Goal: Information Seeking & Learning: Check status

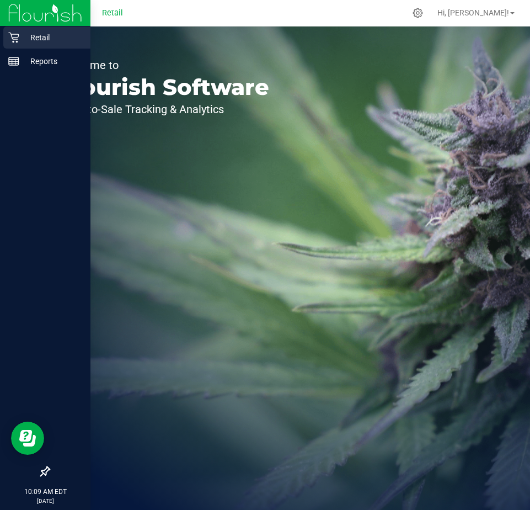
click at [13, 37] on icon at bounding box center [13, 37] width 11 height 11
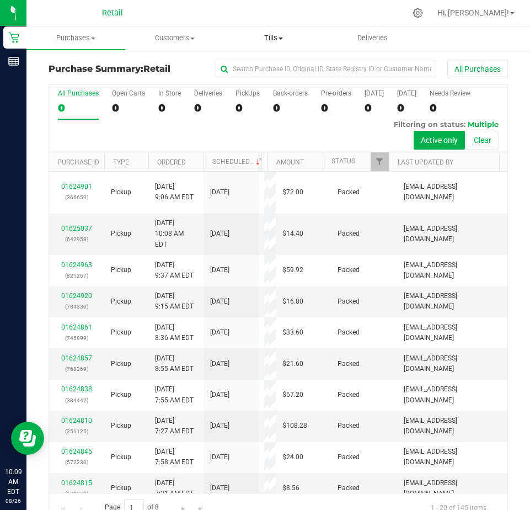
click at [273, 41] on span "Tills" at bounding box center [274, 38] width 98 height 10
click at [273, 67] on span "Manage tills" at bounding box center [262, 66] width 74 height 9
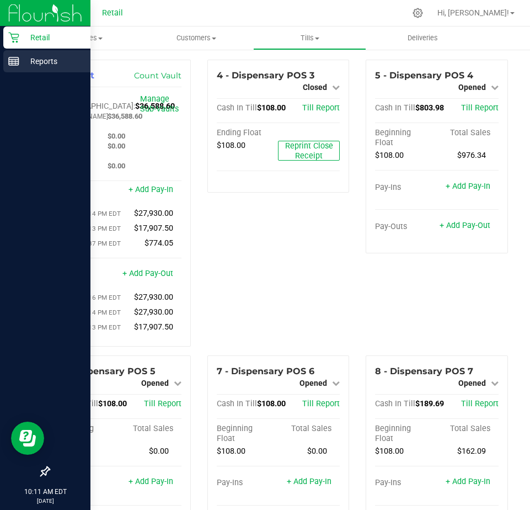
click at [31, 63] on p "Reports" at bounding box center [52, 61] width 66 height 13
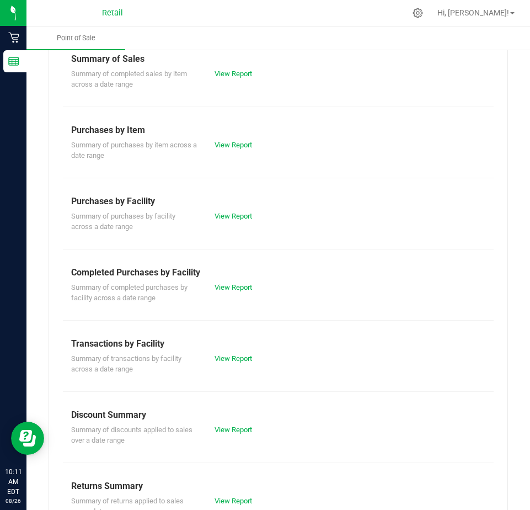
scroll to position [146, 0]
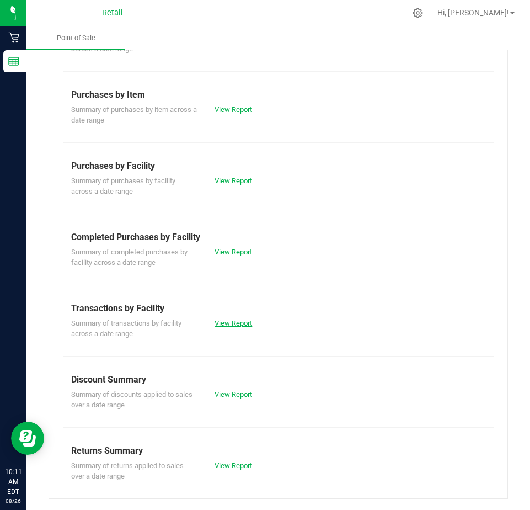
click at [230, 324] on link "View Report" at bounding box center [234, 323] width 38 height 8
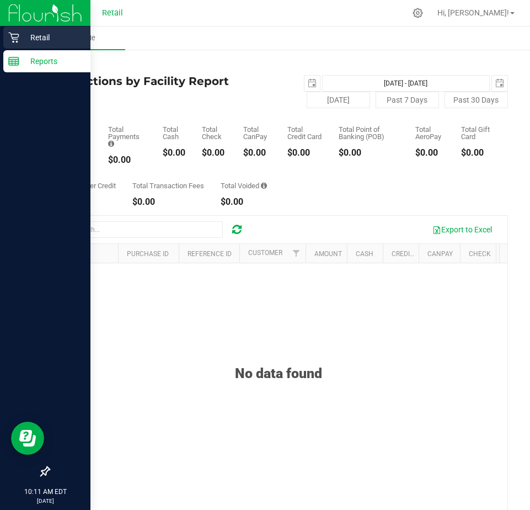
click at [38, 35] on p "Retail" at bounding box center [52, 37] width 66 height 13
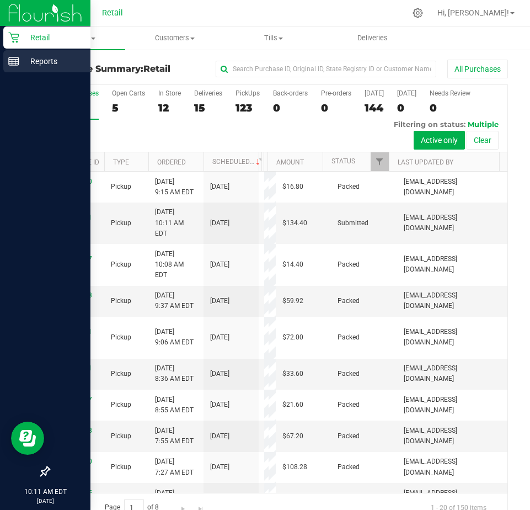
click at [54, 62] on p "Reports" at bounding box center [52, 61] width 66 height 13
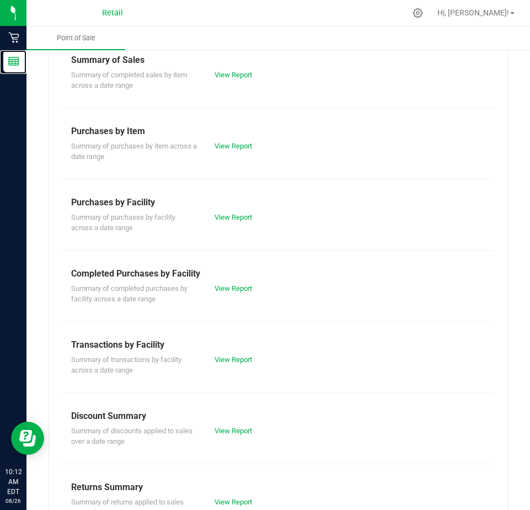
scroll to position [90, 0]
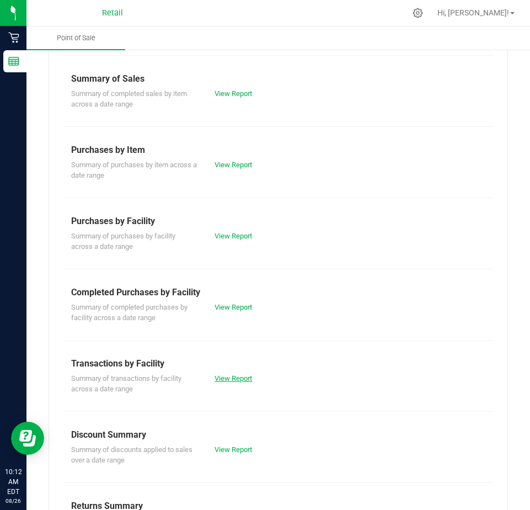
click at [238, 380] on link "View Report" at bounding box center [234, 378] width 38 height 8
